Goal: Understand process/instructions: Learn how to perform a task or action

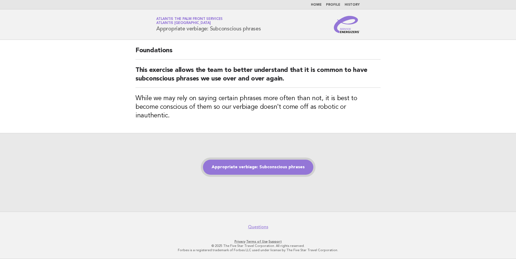
click at [269, 160] on link "Appropriate verbiage: Subconscious phrases" at bounding box center [258, 167] width 110 height 15
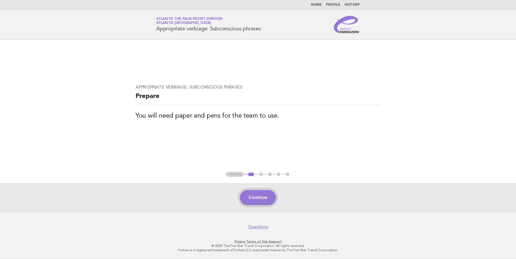
click at [269, 198] on button "Continue" at bounding box center [258, 197] width 36 height 15
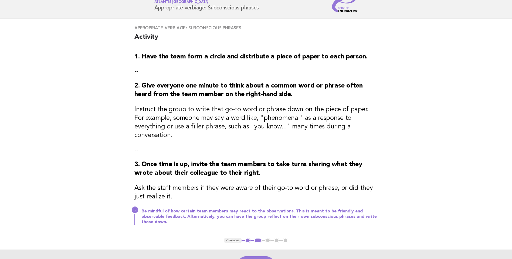
scroll to position [74, 0]
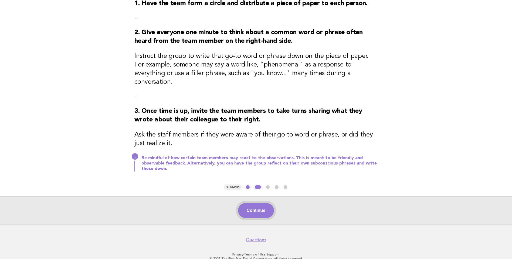
click at [266, 203] on button "Continue" at bounding box center [256, 210] width 36 height 15
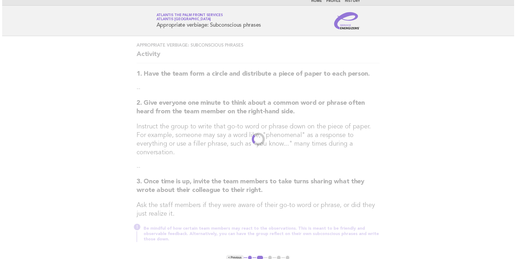
scroll to position [0, 0]
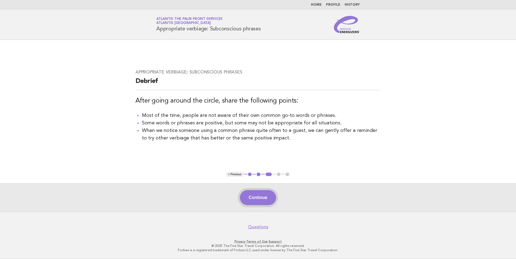
click at [256, 201] on button "Continue" at bounding box center [258, 197] width 36 height 15
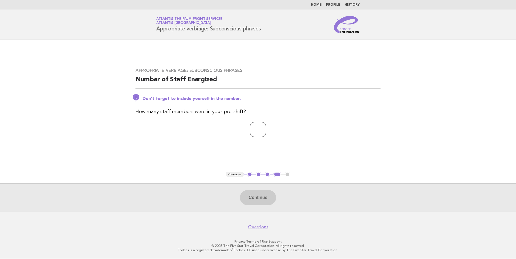
click at [250, 130] on input "number" at bounding box center [258, 129] width 16 height 15
type input "*"
click at [266, 195] on button "Continue" at bounding box center [258, 197] width 36 height 15
